Goal: Find specific page/section: Find specific page/section

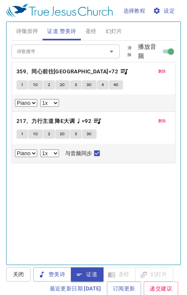
select select "1"
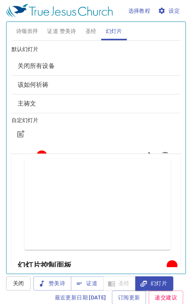
scroll to position [573, 0]
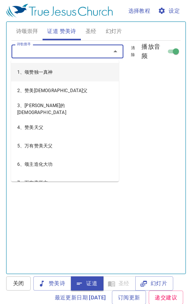
scroll to position [215, 0]
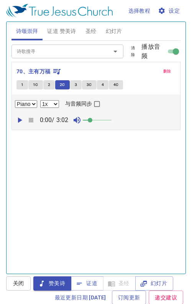
select select "1"
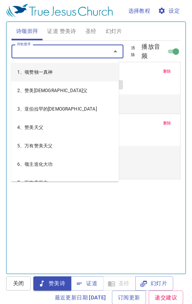
select select "1"
type input "275、禾捆收回家 C大调 ♩=104275"
select select "1"
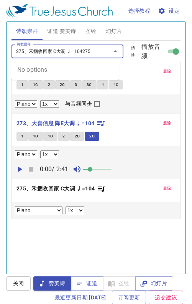
type input "275、禾捆收回家 C大调 ♩=104275"
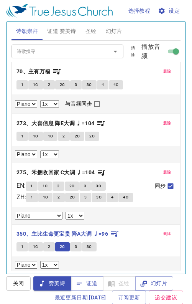
select select "1"
